Goal: Information Seeking & Learning: Learn about a topic

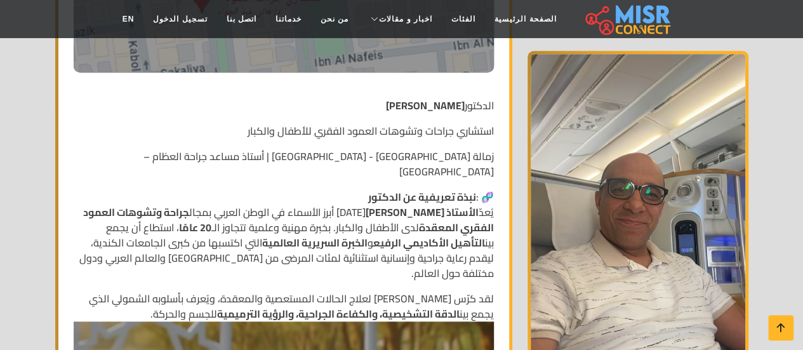
scroll to position [531, 0]
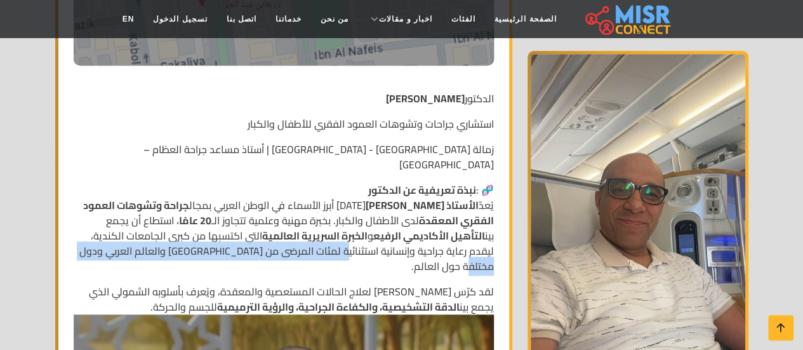
drag, startPoint x: 274, startPoint y: 224, endPoint x: 223, endPoint y: 233, distance: 51.5
click at [223, 233] on p "🧬 : نبذة تعريفية عن الدكتور يُعدّ الأستاذ [PERSON_NAME] [PERSON_NAME][DATE] أبر…" at bounding box center [284, 227] width 420 height 91
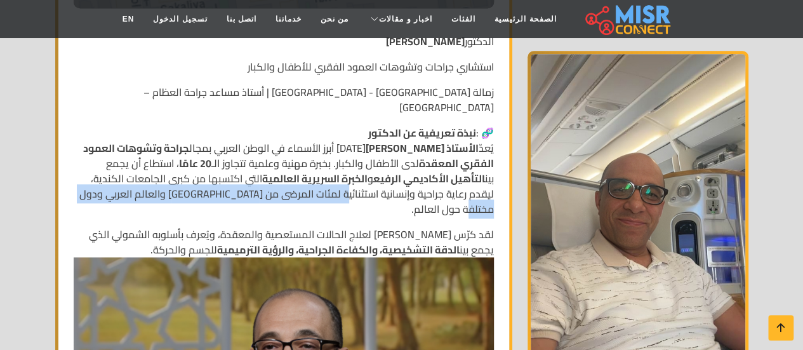
scroll to position [597, 0]
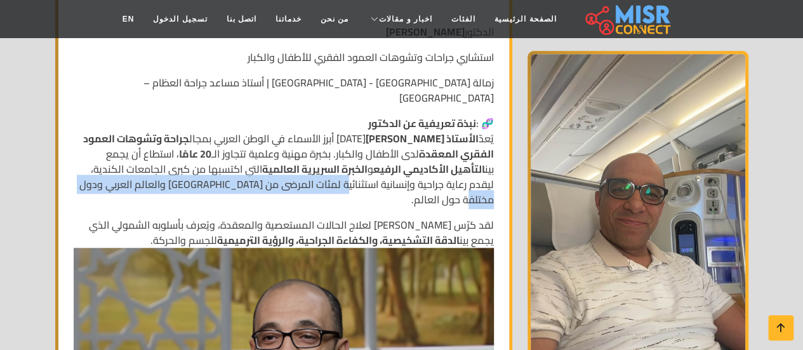
click at [388, 166] on p "🧬 : نبذة تعريفية عن الدكتور يُعدّ الأستاذ [PERSON_NAME] [PERSON_NAME][DATE] أبر…" at bounding box center [284, 161] width 420 height 91
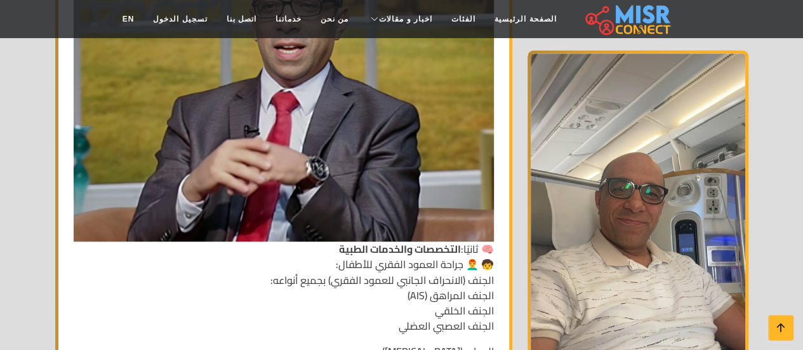
scroll to position [929, 0]
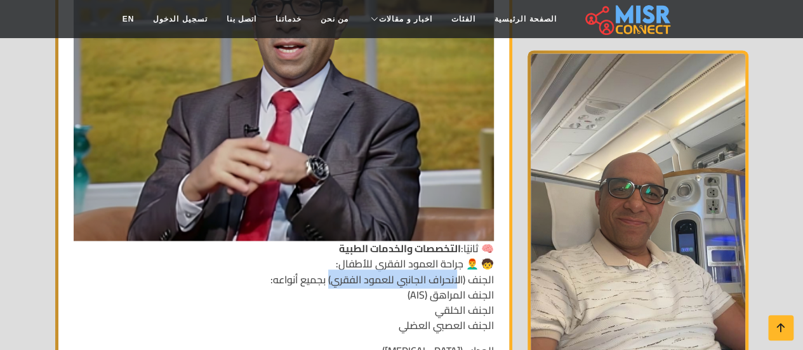
drag, startPoint x: 456, startPoint y: 244, endPoint x: 327, endPoint y: 253, distance: 128.5
click at [327, 253] on p "لقد كرّس [PERSON_NAME] لعلاج الحالات المستعصية والمعقدة، ويُعرف بأسلوبه الشمولي…" at bounding box center [284, 108] width 420 height 446
click at [397, 265] on p "لقد كرّس [PERSON_NAME] لعلاج الحالات المستعصية والمعقدة، ويُعرف بأسلوبه الشمولي…" at bounding box center [284, 108] width 420 height 446
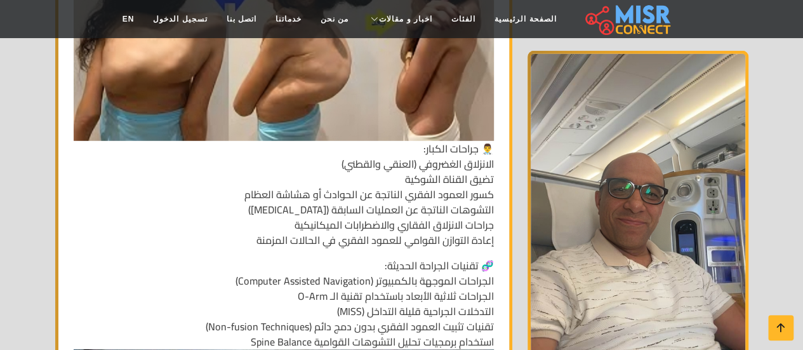
scroll to position [1734, 0]
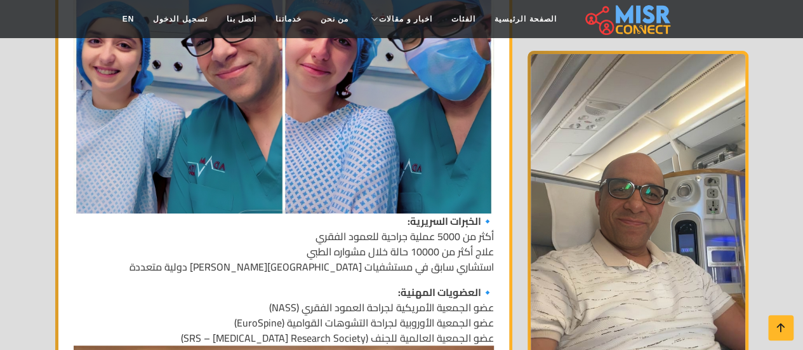
scroll to position [2599, 0]
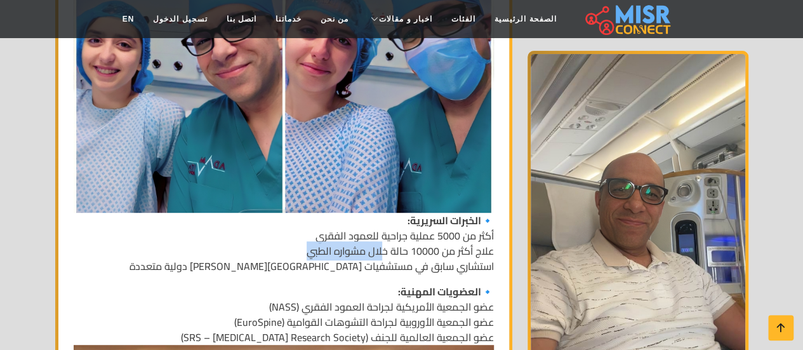
drag, startPoint x: 383, startPoint y: 221, endPoint x: 300, endPoint y: 218, distance: 82.6
click at [300, 218] on p "🔹 الخبرات السريرية: أكثر من 5000 عملية جراحية للعمود الفقري علاج أكثر من 10000 …" at bounding box center [284, 106] width 420 height 333
click at [415, 232] on p "🔹 الخبرات السريرية: أكثر من 5000 عملية جراحية للعمود الفقري علاج أكثر من 10000 …" at bounding box center [284, 106] width 420 height 333
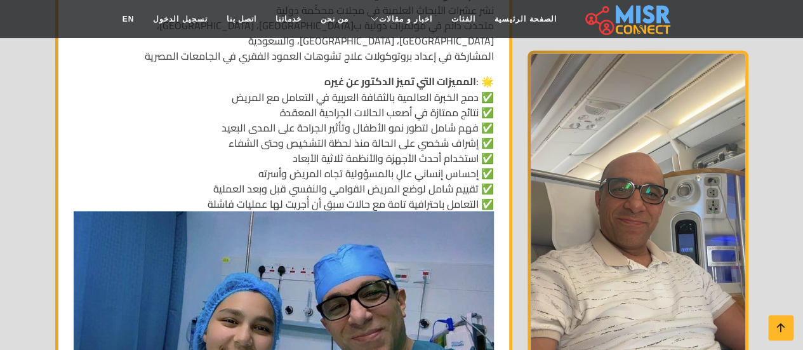
scroll to position [3527, 0]
